Goal: Task Accomplishment & Management: Complete application form

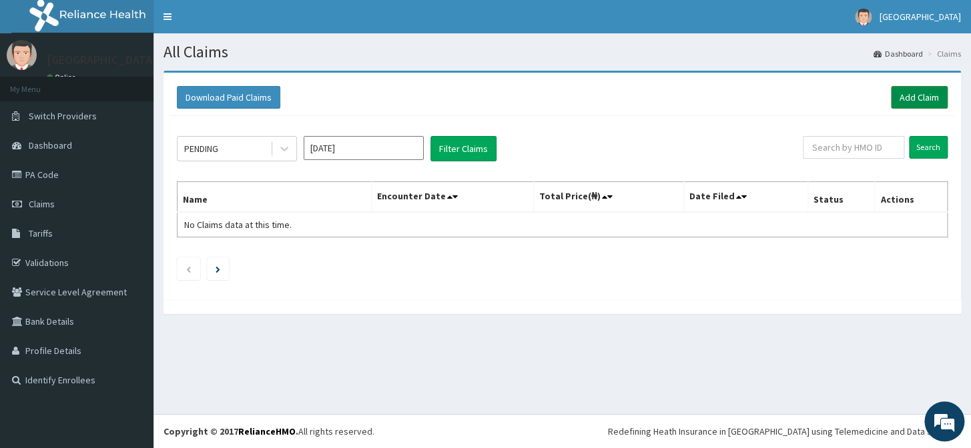
click at [933, 93] on link "Add Claim" at bounding box center [919, 97] width 57 height 23
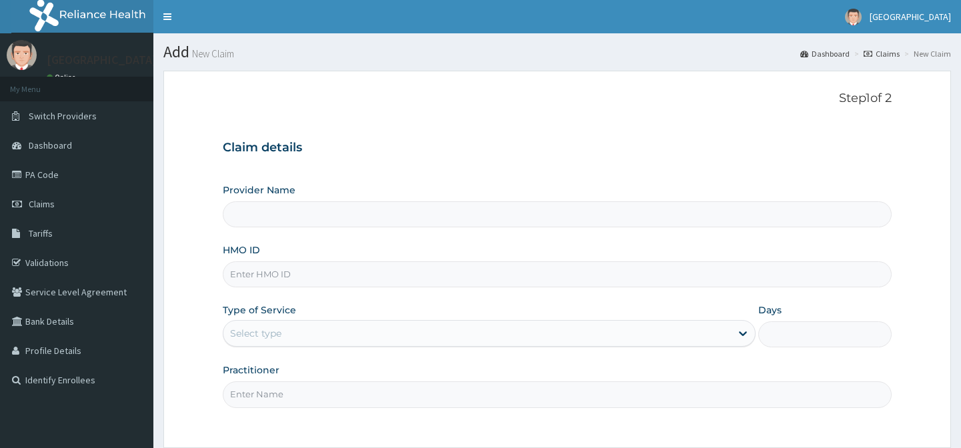
type input "[GEOGRAPHIC_DATA]"
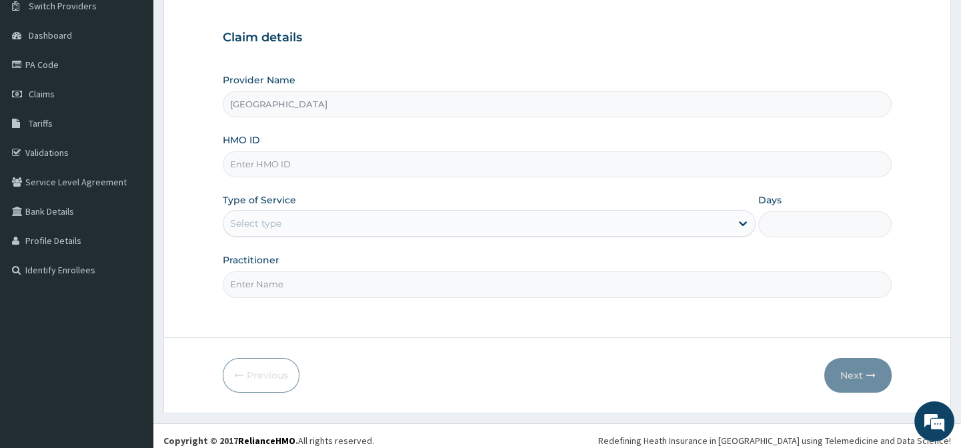
scroll to position [119, 0]
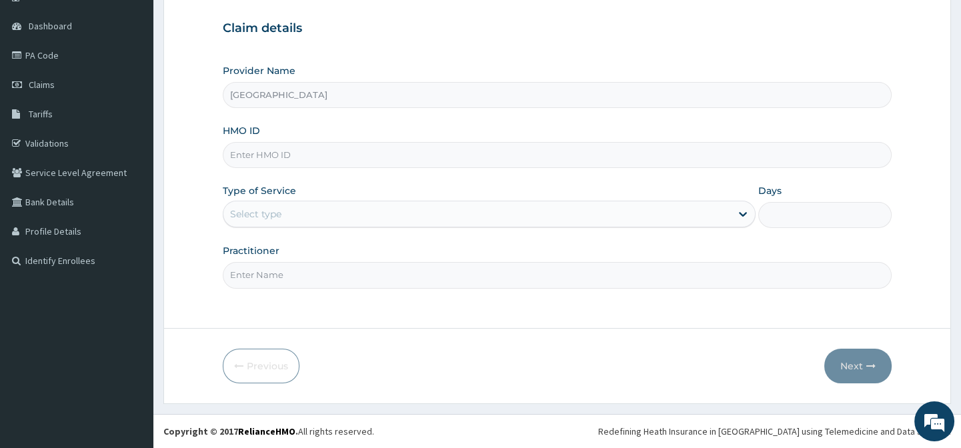
click at [304, 157] on input "HMO ID" at bounding box center [557, 155] width 668 height 26
click at [248, 223] on div "Select type" at bounding box center [477, 213] width 508 height 21
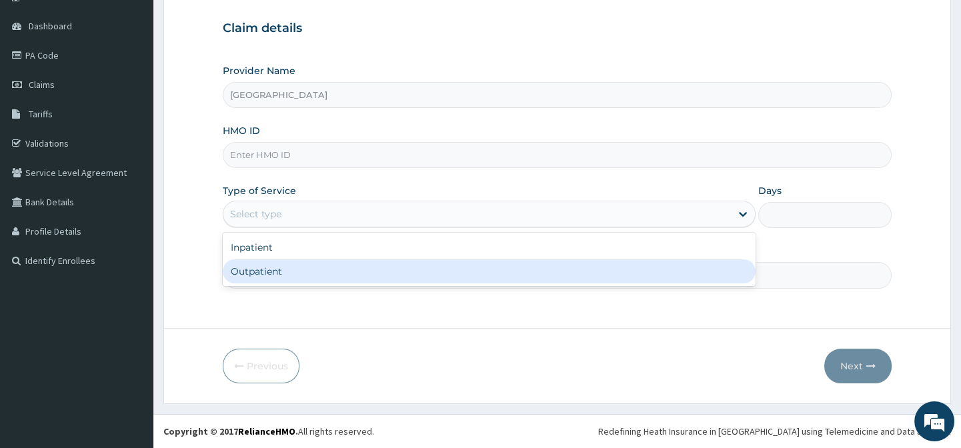
click at [253, 274] on div "Outpatient" at bounding box center [489, 272] width 533 height 24
type input "1"
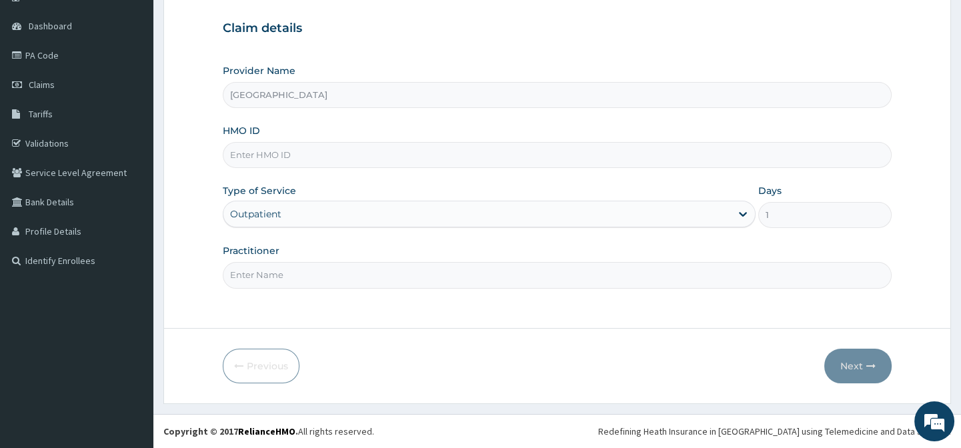
click at [261, 266] on input "Practitioner" at bounding box center [557, 275] width 668 height 26
type input "DR AFOLABI B A"
click at [291, 157] on input "HMO ID" at bounding box center [557, 155] width 668 height 26
paste input "ADI/10010/A"
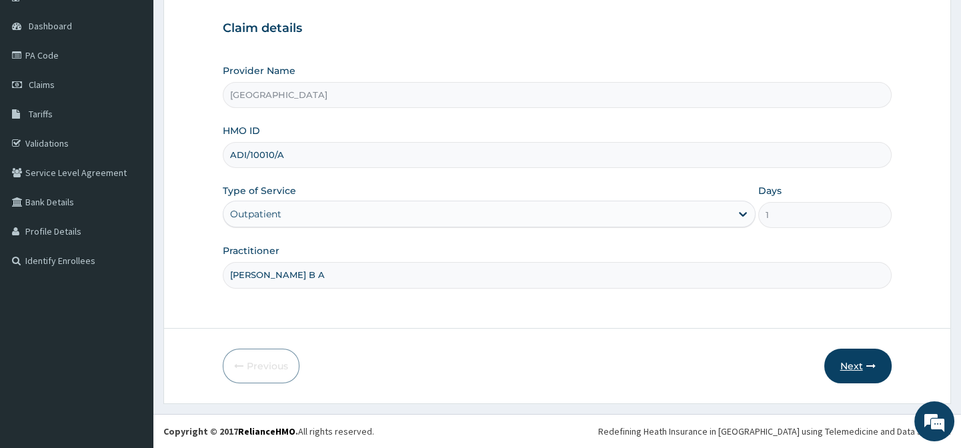
type input "ADI/10010/A"
click at [867, 368] on icon "button" at bounding box center [871, 366] width 9 height 9
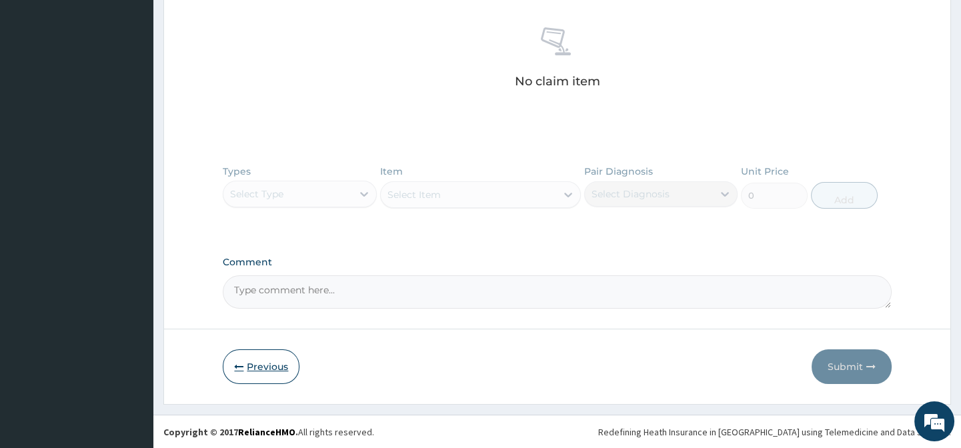
click at [272, 374] on button "Previous" at bounding box center [261, 367] width 77 height 35
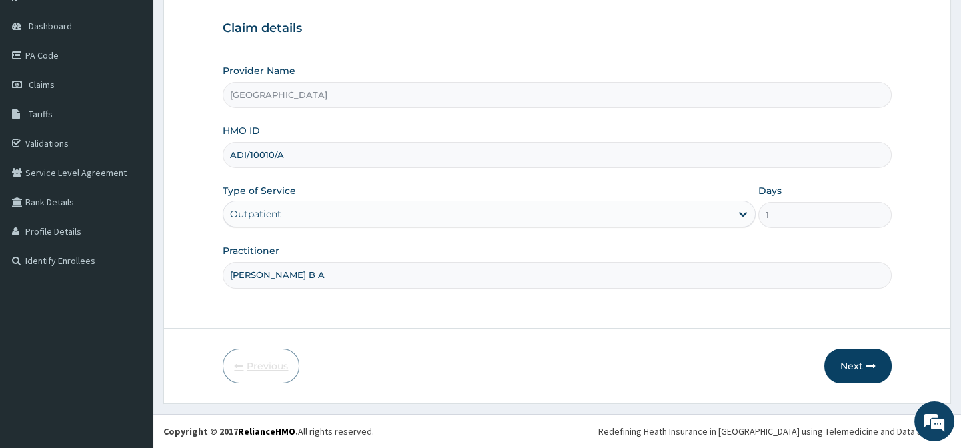
scroll to position [119, 0]
drag, startPoint x: 285, startPoint y: 157, endPoint x: 185, endPoint y: 141, distance: 100.7
click at [186, 145] on form "Step 1 of 2 Claim details Provider Name EMMANUEL MEDICAL CENTRE HMO ID ADI/1001…" at bounding box center [557, 177] width 788 height 453
click at [264, 161] on input "HMO ID" at bounding box center [557, 155] width 668 height 26
paste input "VOL/10037/D"
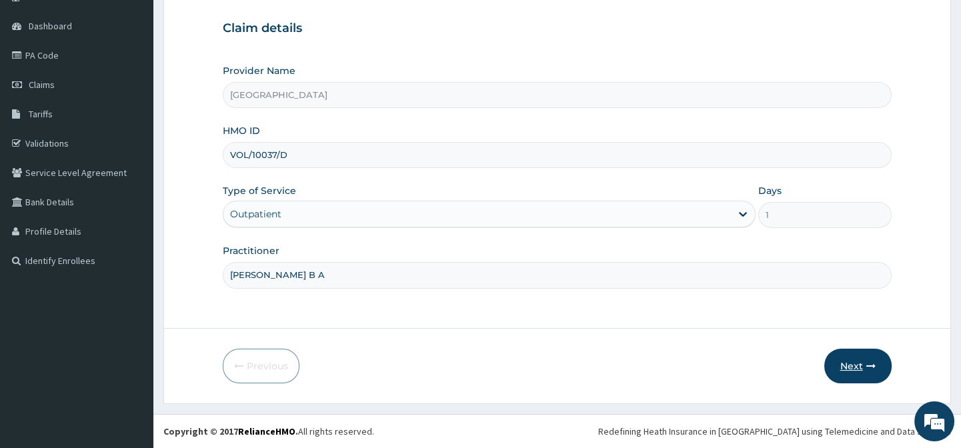
type input "VOL/10037/D"
click at [883, 369] on button "Next" at bounding box center [858, 366] width 67 height 35
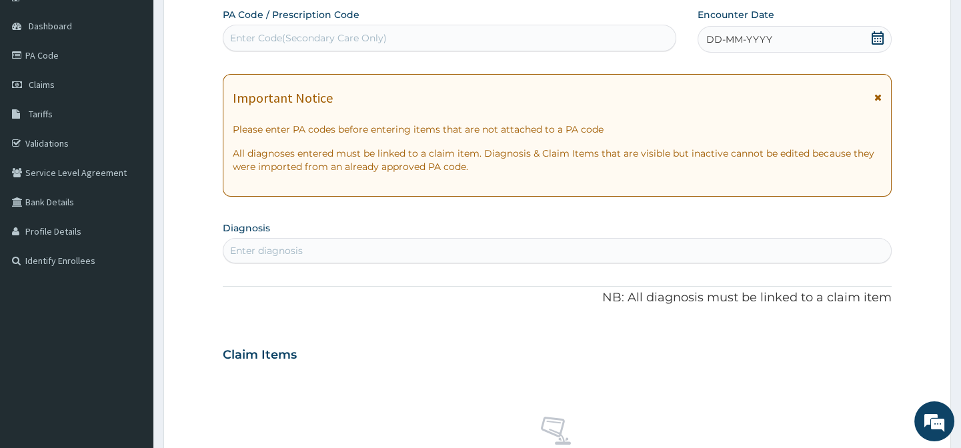
click at [400, 40] on div "Enter Code(Secondary Care Only)" at bounding box center [449, 37] width 452 height 21
paste input "PA/70F267"
type input "PA/70F267"
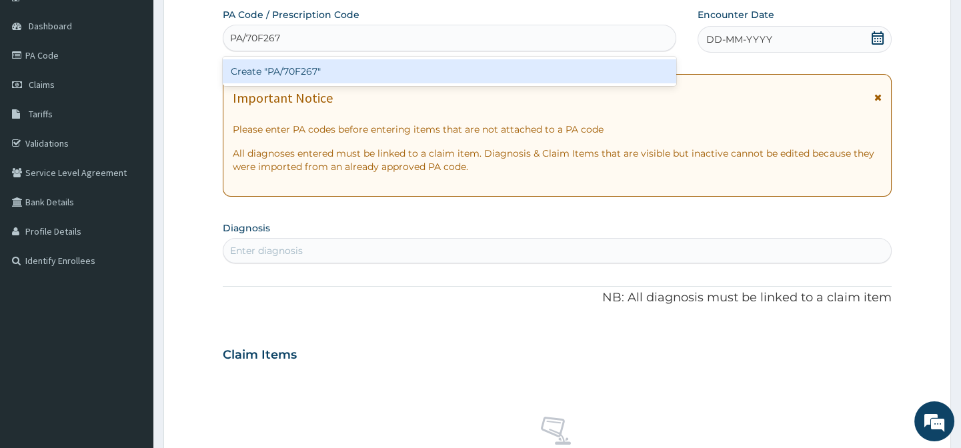
click at [359, 67] on div "Create "PA/70F267"" at bounding box center [449, 71] width 453 height 24
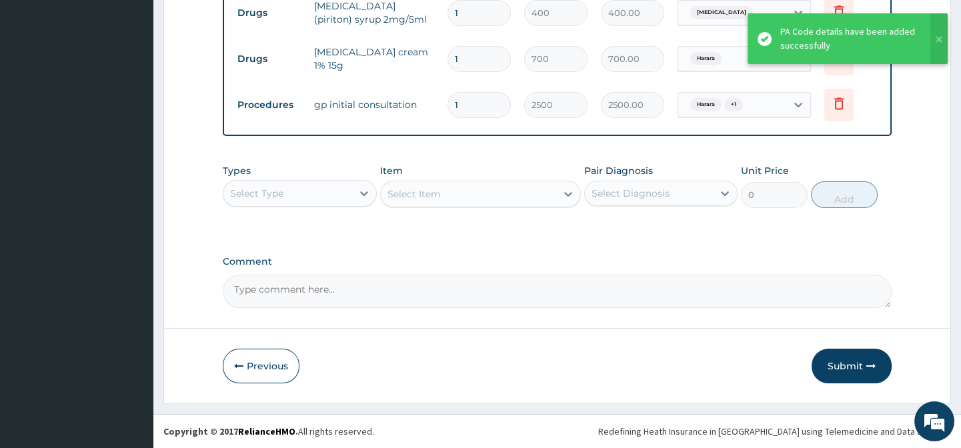
scroll to position [551, 0]
click at [836, 364] on button "Submit" at bounding box center [852, 366] width 80 height 35
